Goal: Information Seeking & Learning: Learn about a topic

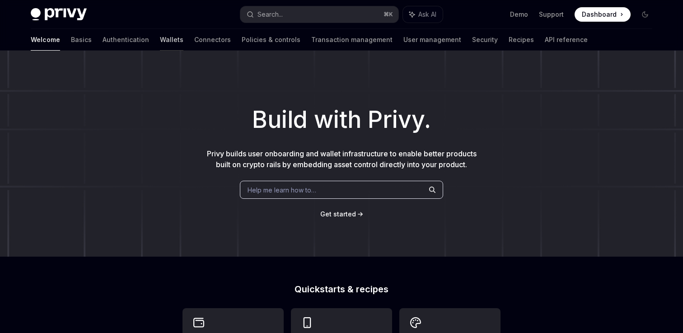
click at [160, 40] on link "Wallets" at bounding box center [171, 40] width 23 height 22
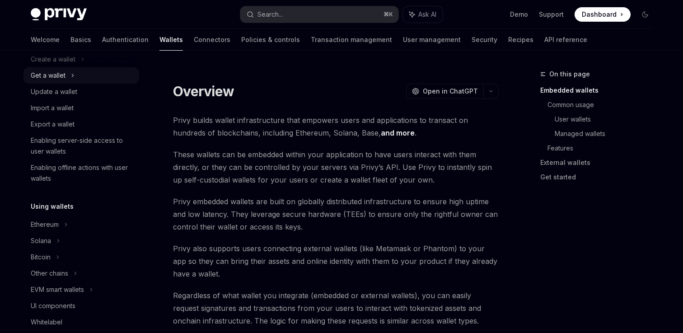
scroll to position [83, 0]
click at [43, 79] on div "Solana" at bounding box center [48, 73] width 35 height 11
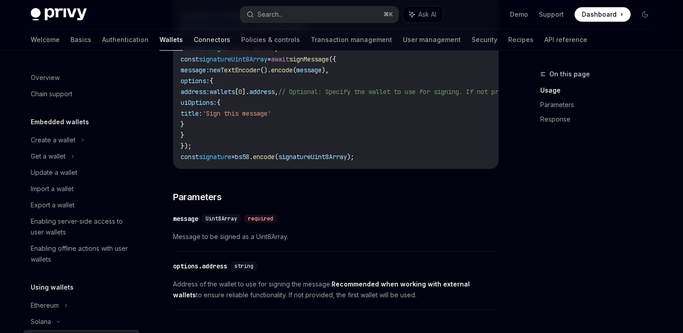
click at [194, 40] on link "Connectors" at bounding box center [212, 40] width 37 height 22
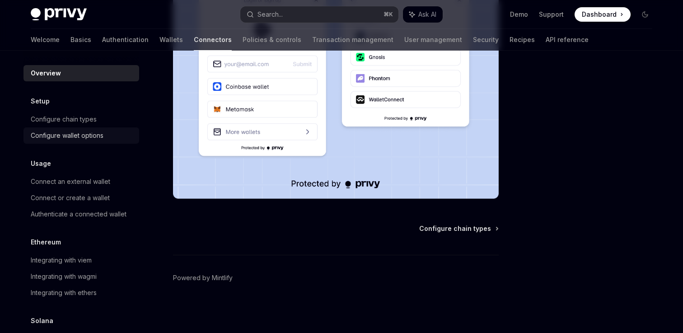
scroll to position [32, 0]
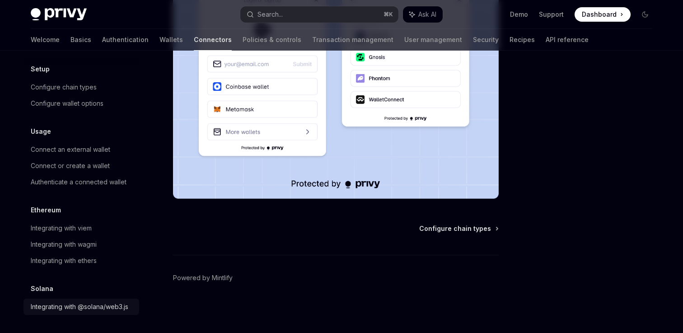
click at [62, 308] on div "Integrating with @solana/web3.js" at bounding box center [80, 306] width 98 height 11
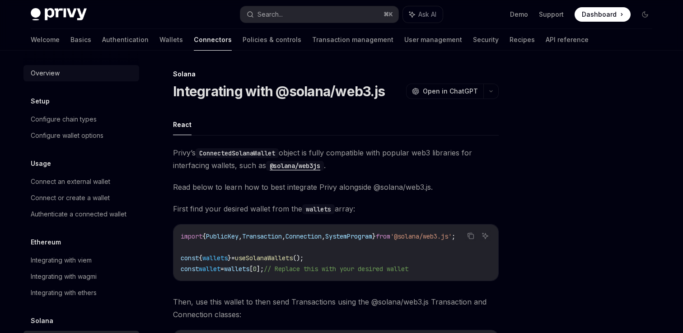
click at [71, 76] on div "Overview" at bounding box center [82, 73] width 103 height 11
type textarea "*"
